Goal: Information Seeking & Learning: Learn about a topic

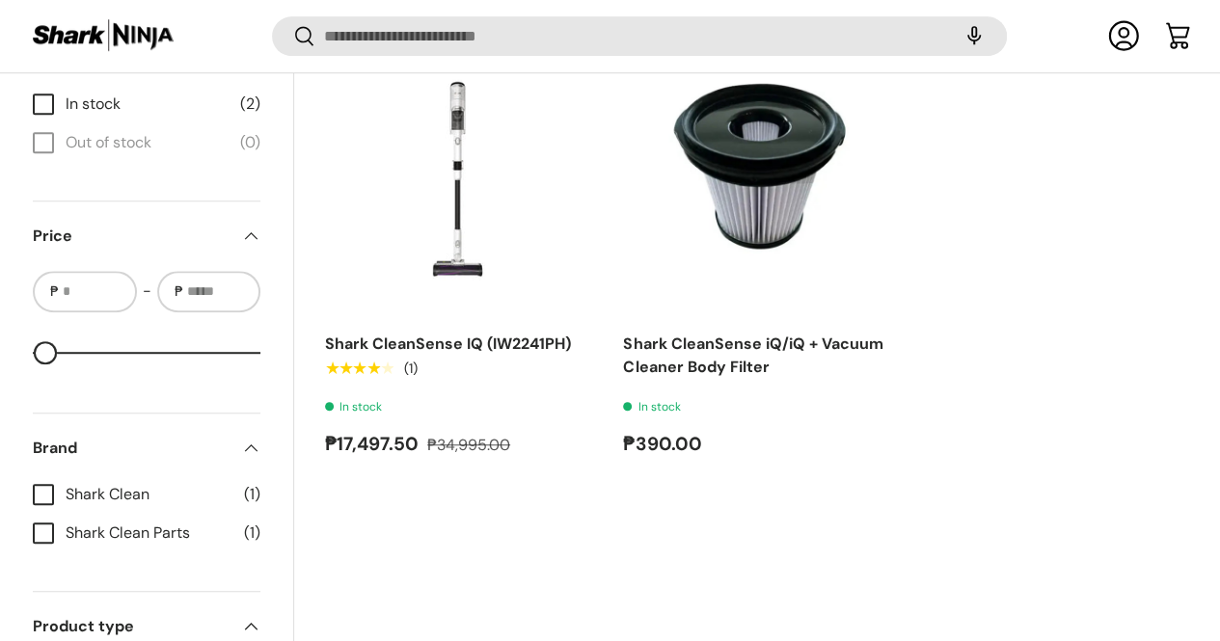
scroll to position [444, 0]
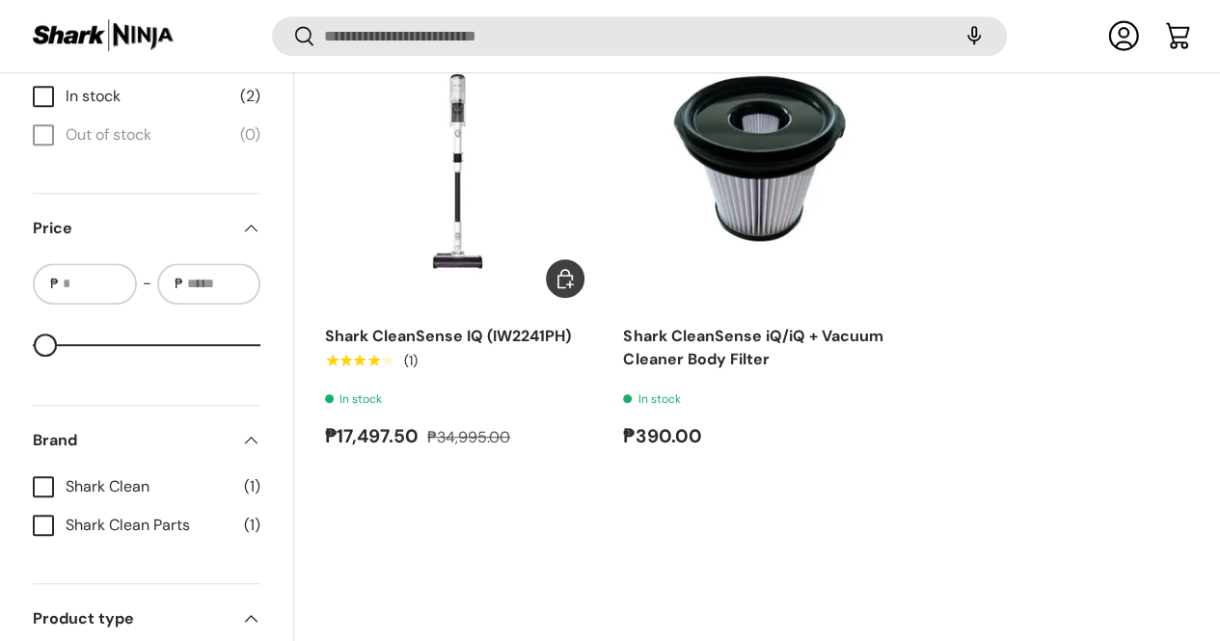
click at [417, 326] on link "Shark CleanSense IQ (IW2241PH)" at bounding box center [448, 336] width 246 height 20
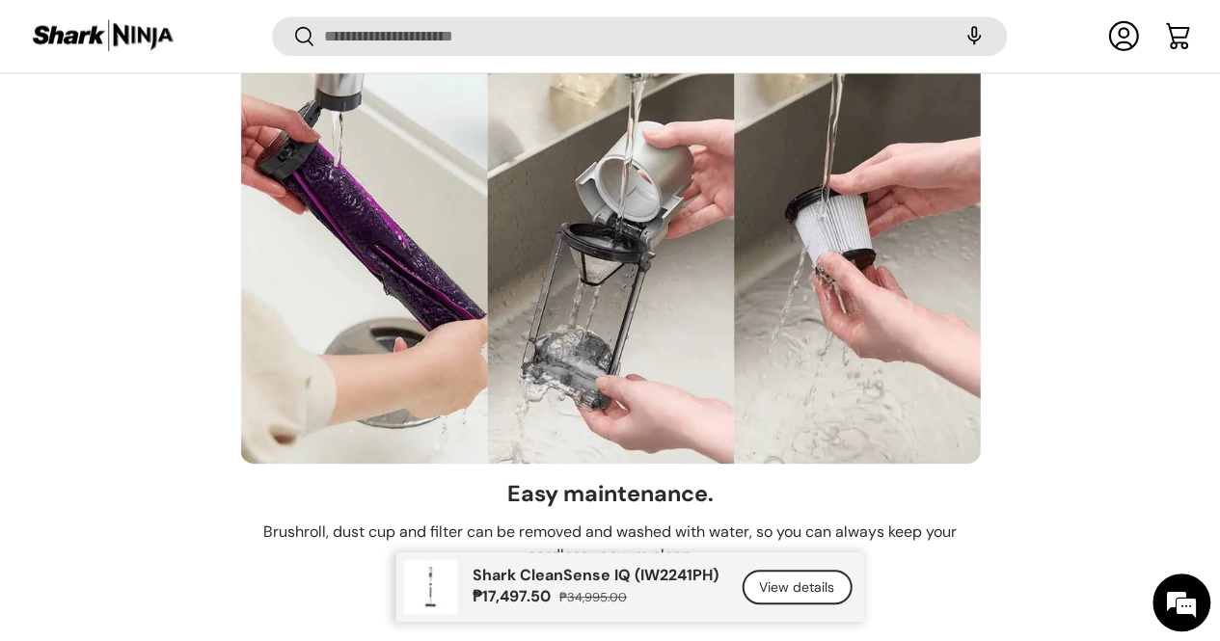
scroll to position [12282, 0]
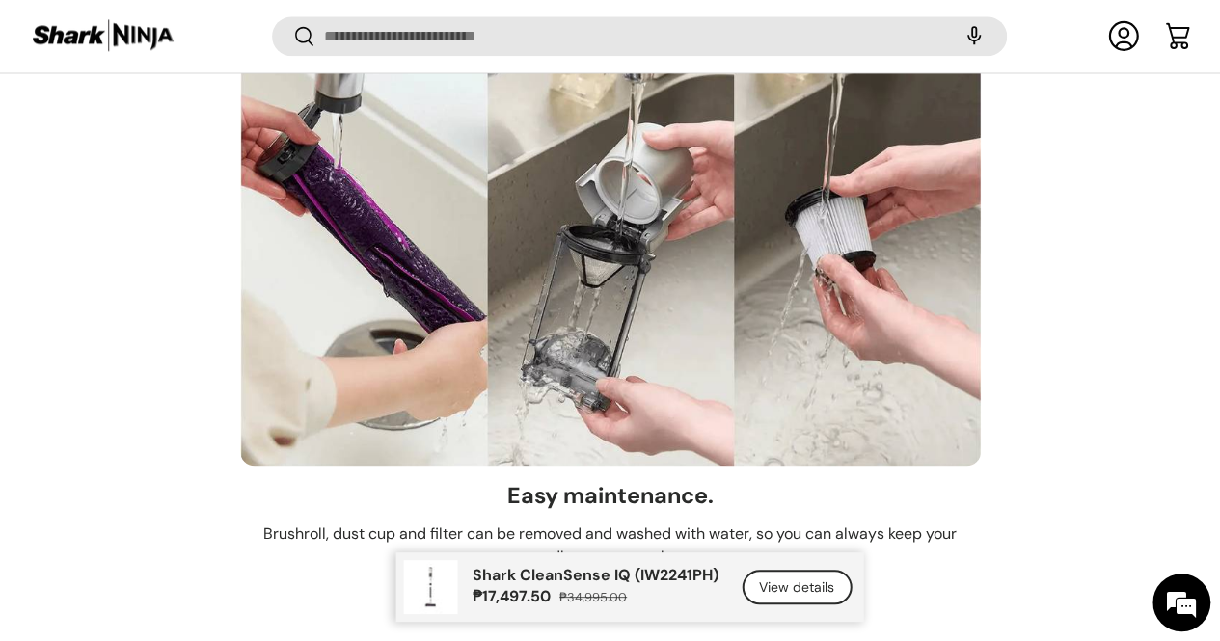
click at [578, 522] on p "Brushroll, dust cup and filter can be removed and washed with water, so you can…" at bounding box center [610, 545] width 741 height 46
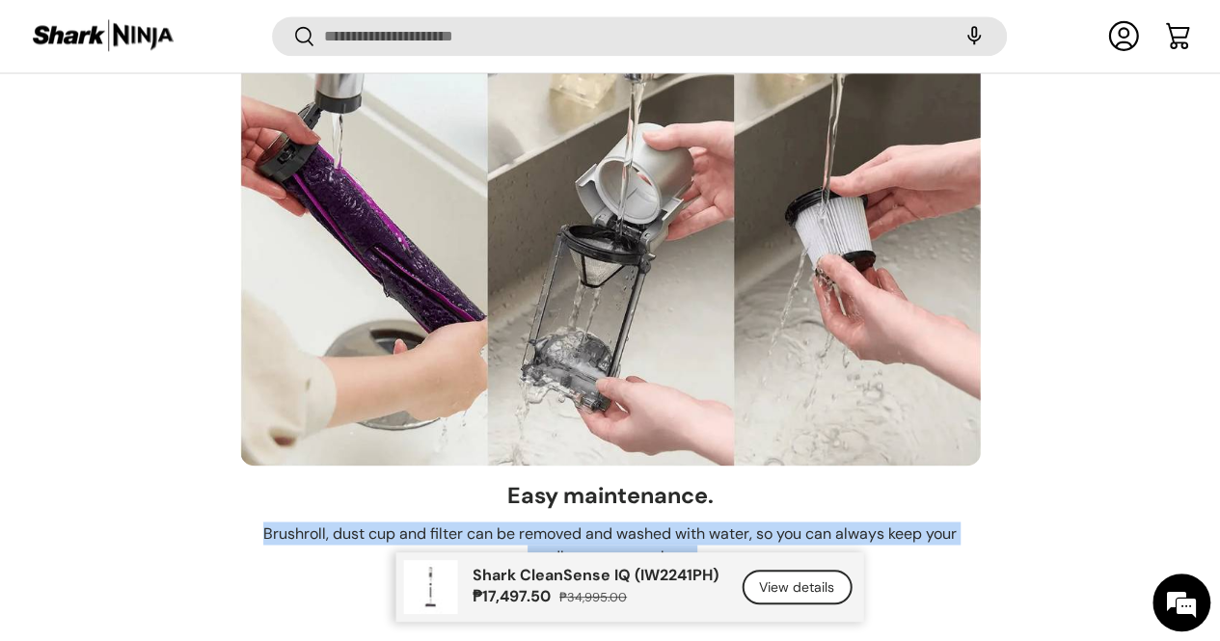
click at [578, 522] on p "Brushroll, dust cup and filter can be removed and washed with water, so you can…" at bounding box center [610, 545] width 741 height 46
copy main "Brushroll, dust cup and filter can be removed and washed with water, so you can…"
